Goal: Task Accomplishment & Management: Manage account settings

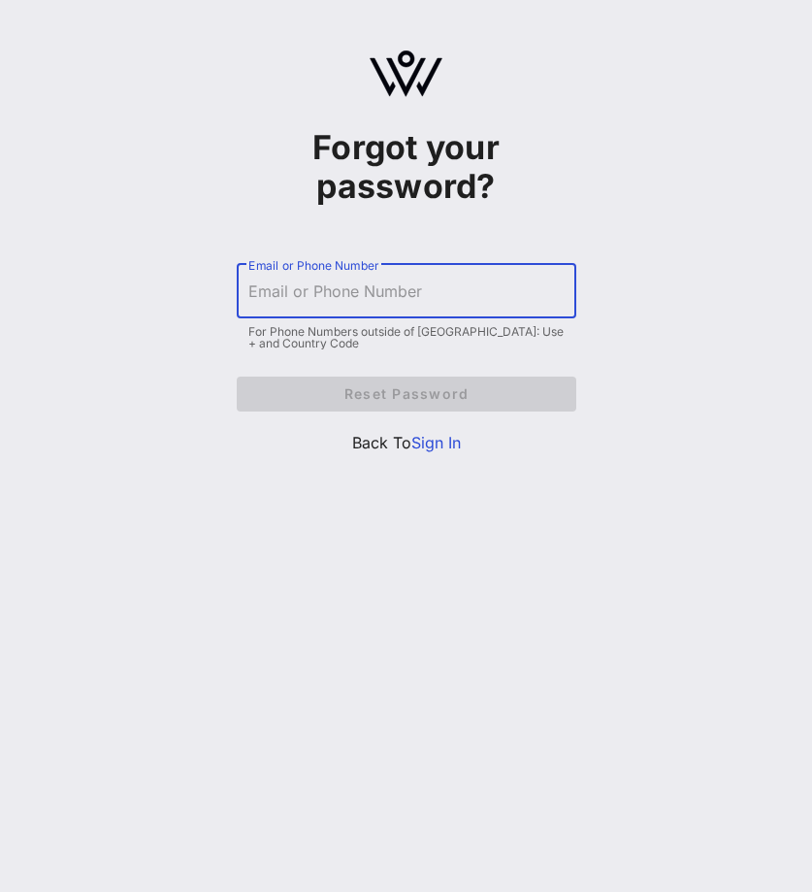
click at [495, 279] on input "Email or Phone Number" at bounding box center [406, 291] width 316 height 31
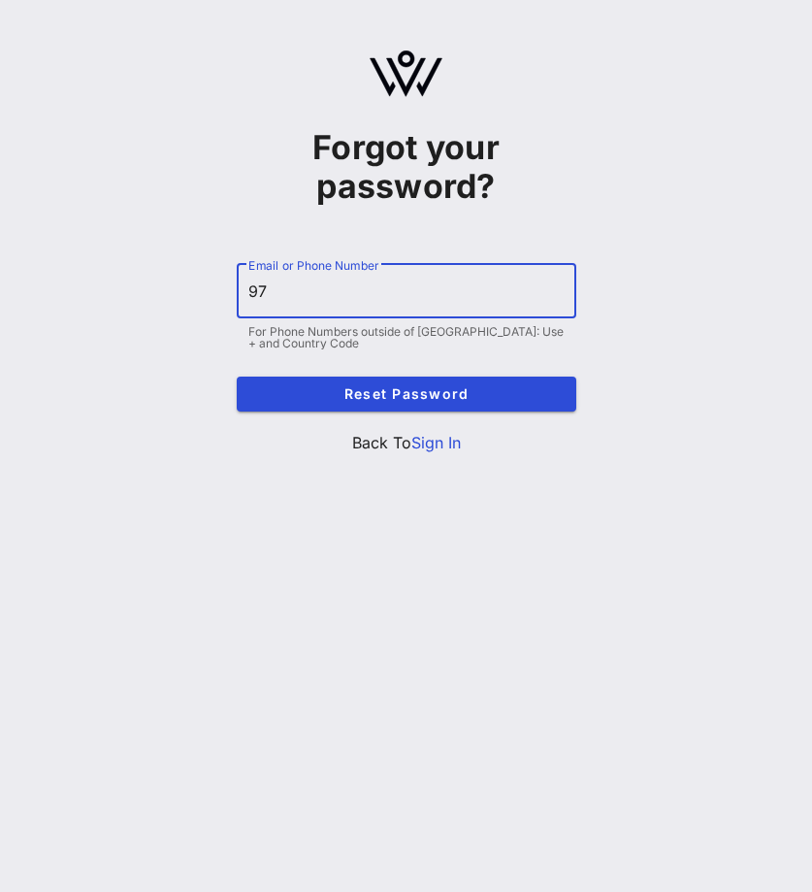
type input "9"
type input "[PHONE_NUMBER]"
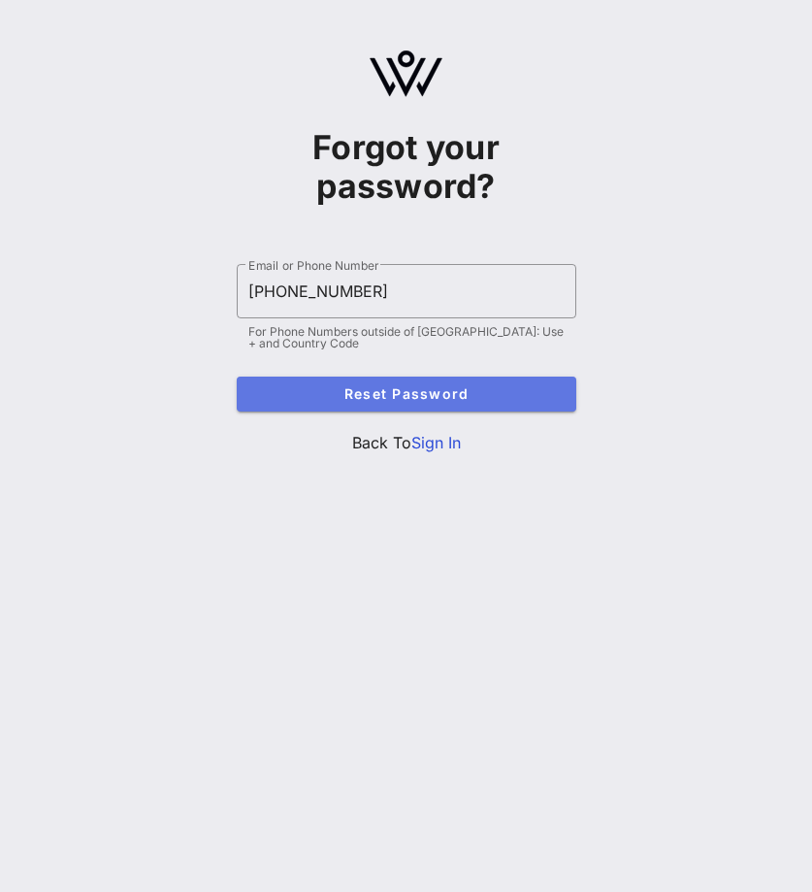
click at [438, 408] on button "Reset Password" at bounding box center [407, 393] width 340 height 35
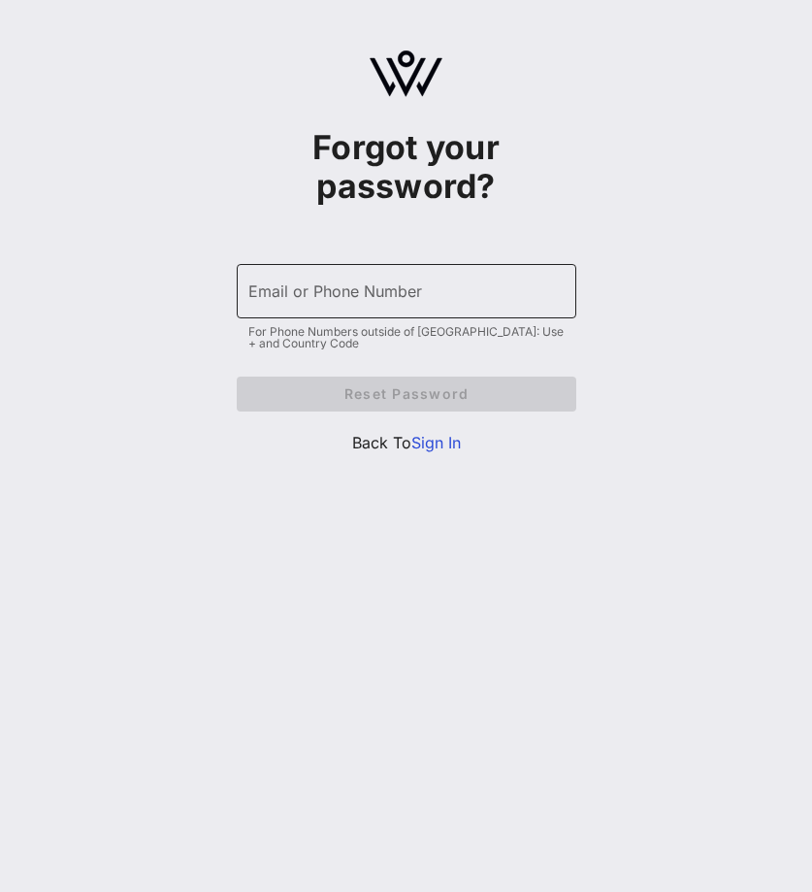
click at [493, 311] on div "Email or Phone Number" at bounding box center [406, 291] width 316 height 54
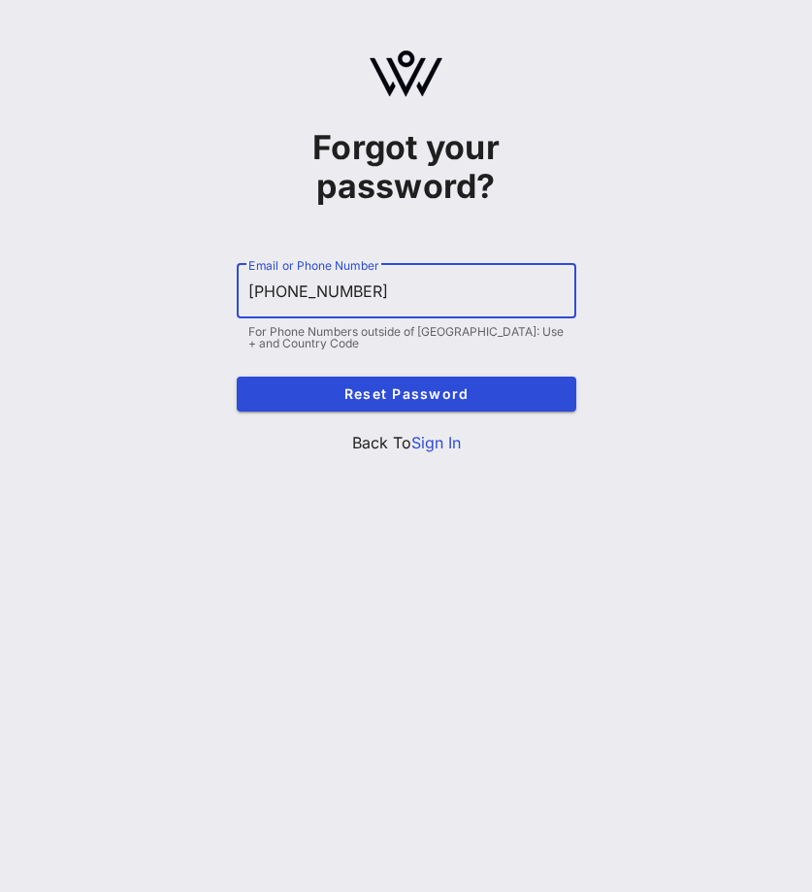
type input "[PHONE_NUMBER]"
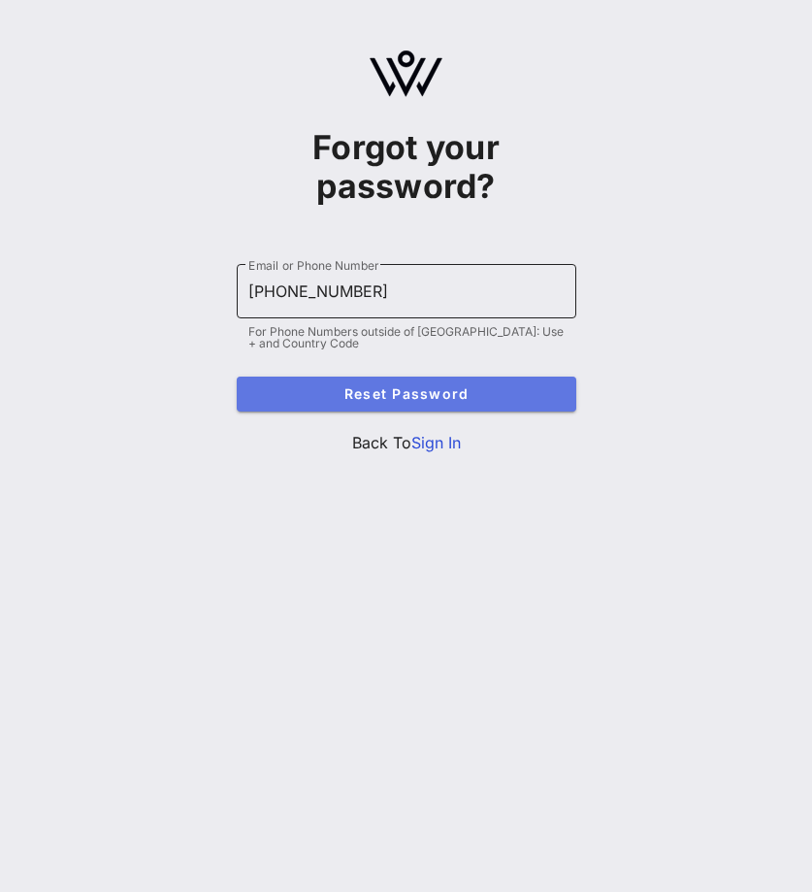
click at [237, 376] on button "Reset Password" at bounding box center [407, 393] width 340 height 35
